Goal: Transaction & Acquisition: Book appointment/travel/reservation

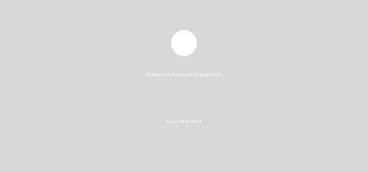
select select "es"
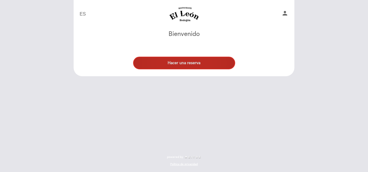
click at [173, 64] on button "Hacer una reserva" at bounding box center [184, 63] width 102 height 13
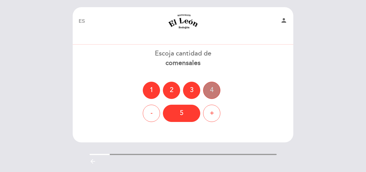
click at [216, 91] on div "4" at bounding box center [211, 90] width 17 height 17
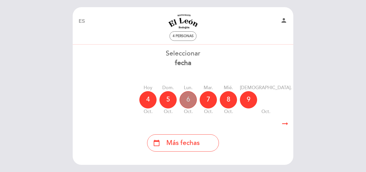
click at [191, 103] on div "6" at bounding box center [187, 99] width 17 height 17
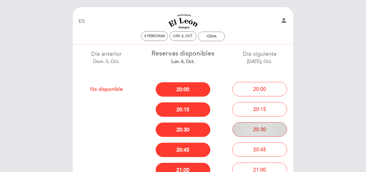
scroll to position [29, 0]
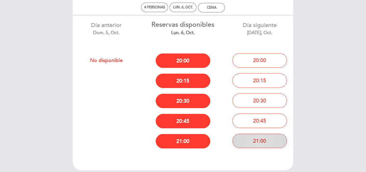
click at [245, 139] on button "21:00" at bounding box center [259, 141] width 55 height 14
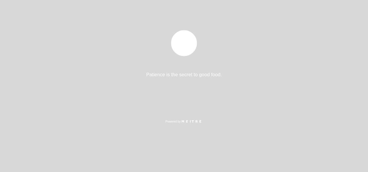
select select "es"
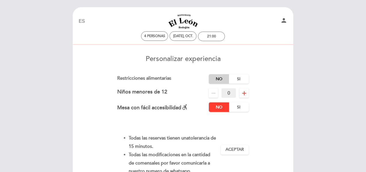
click at [211, 76] on label "No" at bounding box center [219, 78] width 20 height 9
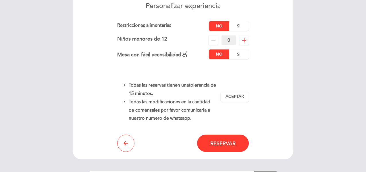
scroll to position [57, 0]
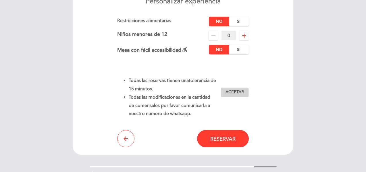
click at [238, 89] on button "Aceptar Aceptado" at bounding box center [235, 92] width 28 height 10
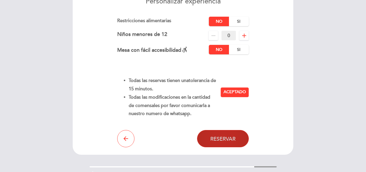
click at [221, 134] on button "Reservar" at bounding box center [223, 138] width 52 height 17
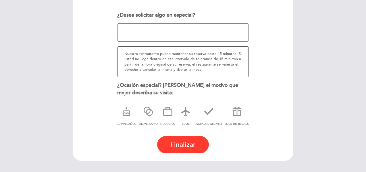
scroll to position [103, 0]
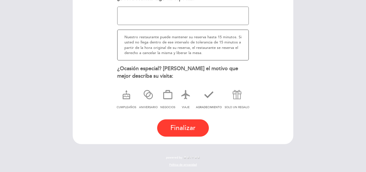
click at [203, 106] on span "AGRADECIMIENTO" at bounding box center [209, 106] width 26 height 3
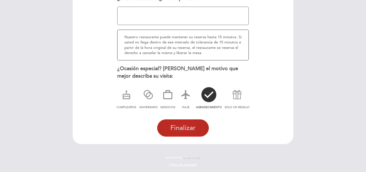
click at [170, 129] on button "Finalizar" at bounding box center [183, 127] width 52 height 17
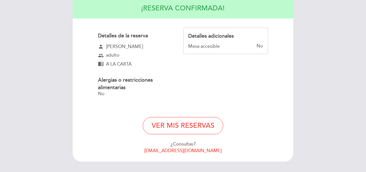
scroll to position [80, 0]
